Goal: Navigation & Orientation: Find specific page/section

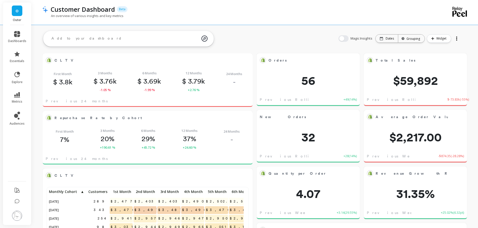
scroll to position [134, 192]
click at [19, 97] on icon at bounding box center [17, 95] width 6 height 6
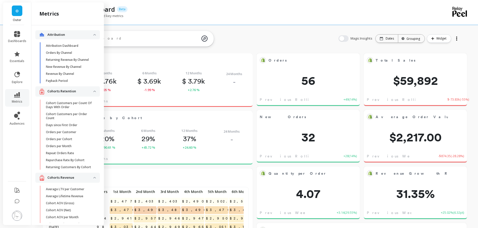
scroll to position [119, 0]
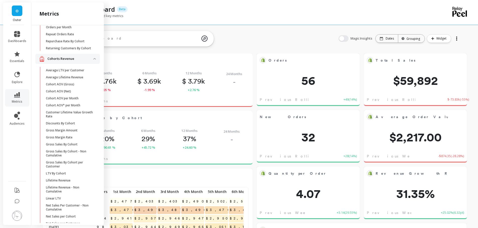
click at [22, 118] on link "audiences" at bounding box center [17, 119] width 18 height 14
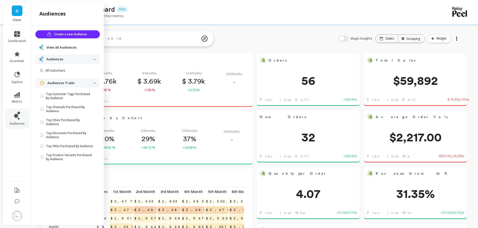
scroll to position [0, 0]
click at [19, 74] on icon at bounding box center [19, 73] width 2 height 2
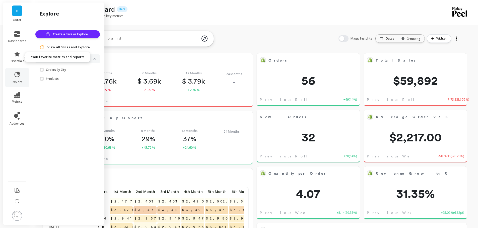
click at [17, 55] on icon at bounding box center [17, 54] width 5 height 5
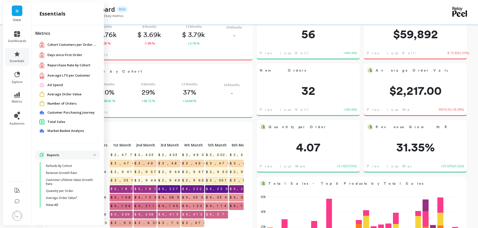
scroll to position [75, 0]
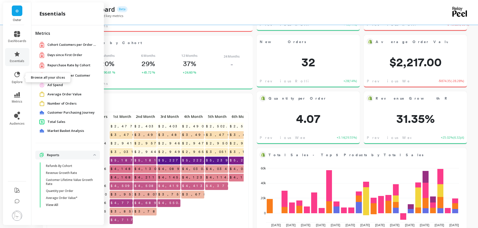
click at [21, 81] on span "explore" at bounding box center [17, 82] width 11 height 4
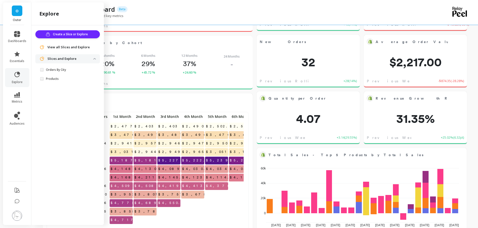
click at [58, 72] on link "Orders By City" at bounding box center [68, 69] width 62 height 7
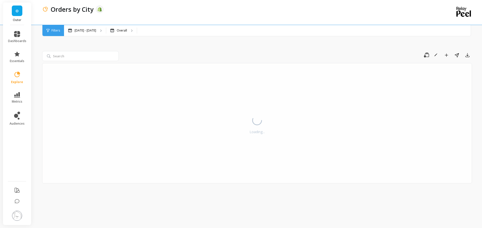
click at [19, 220] on img at bounding box center [17, 216] width 10 height 10
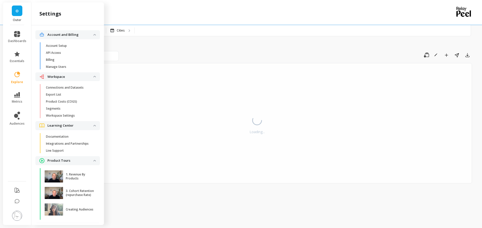
click at [65, 61] on span "Billing" at bounding box center [70, 60] width 48 height 4
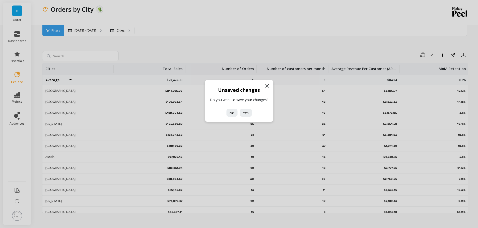
click at [234, 113] on span "No" at bounding box center [231, 113] width 5 height 5
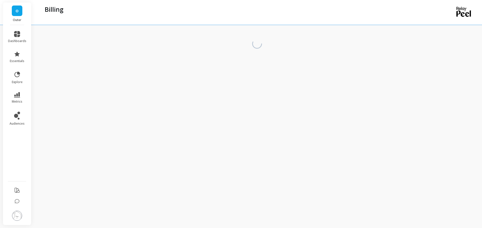
click at [16, 212] on img at bounding box center [17, 216] width 10 height 10
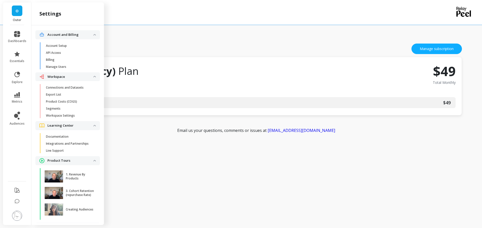
click at [70, 66] on span "Manage Users" at bounding box center [70, 67] width 48 height 4
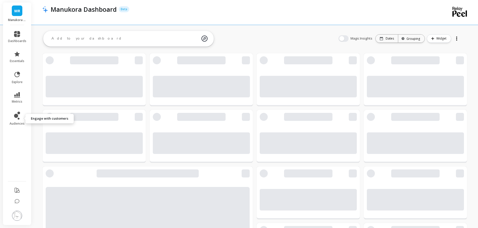
click at [17, 116] on icon at bounding box center [16, 116] width 4 height 4
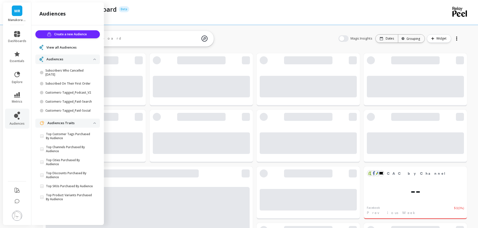
scroll to position [134, 192]
click at [58, 48] on span "View all Audiences" at bounding box center [61, 47] width 30 height 5
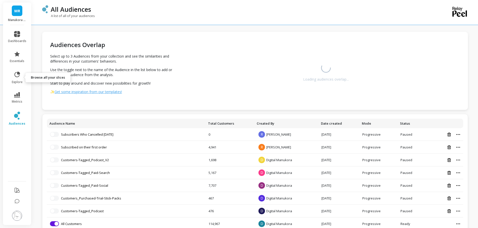
click at [19, 82] on span "explore" at bounding box center [17, 82] width 11 height 4
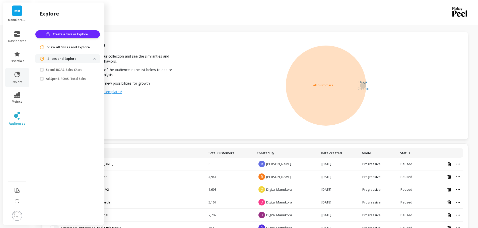
click at [65, 47] on span "View all Slices and Explore" at bounding box center [68, 47] width 42 height 5
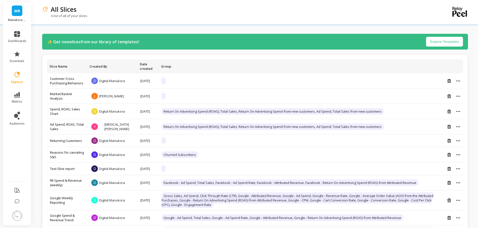
click at [9, 39] on span "dashboards" at bounding box center [17, 41] width 18 height 4
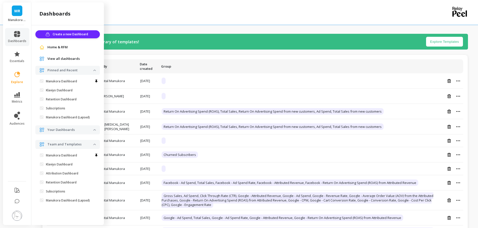
click at [67, 82] on p "Manukora Dashboard" at bounding box center [61, 82] width 31 height 4
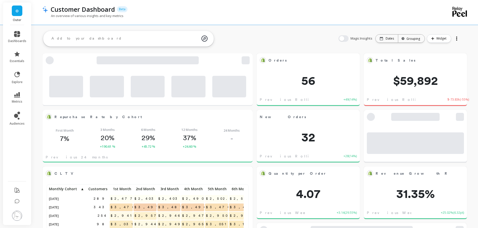
click at [17, 74] on icon at bounding box center [17, 74] width 7 height 7
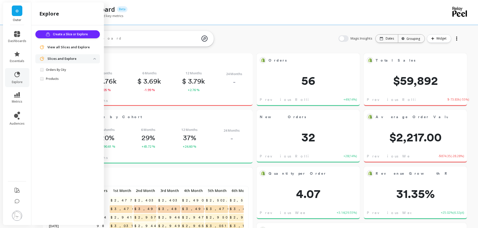
click at [14, 33] on icon at bounding box center [17, 34] width 6 height 6
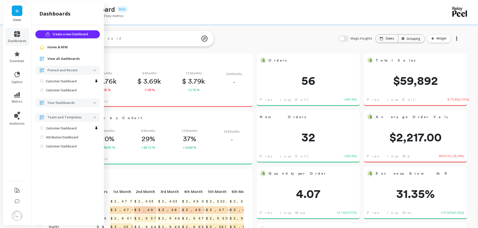
scroll to position [134, 192]
